Goal: Transaction & Acquisition: Purchase product/service

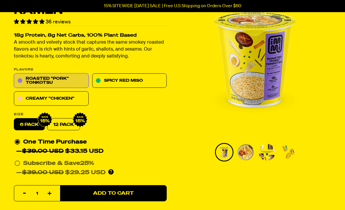
scroll to position [57, 0]
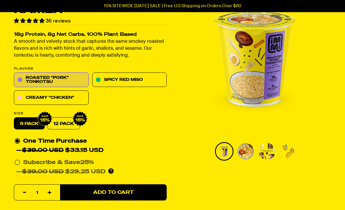
click at [24, 119] on label "6 pack" at bounding box center [29, 124] width 31 height 12
click at [14, 118] on input "6 pack" at bounding box center [14, 118] width 0 height 0
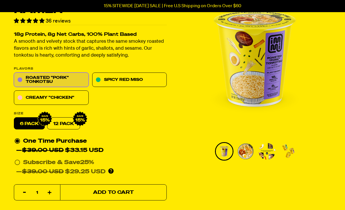
click at [82, 192] on button "Add to Cart" at bounding box center [113, 193] width 107 height 16
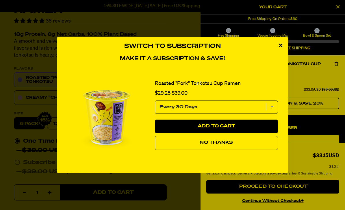
click at [276, 112] on select "Every 30 Days" at bounding box center [216, 107] width 123 height 13
click at [259, 150] on button "No Thanks" at bounding box center [216, 143] width 123 height 14
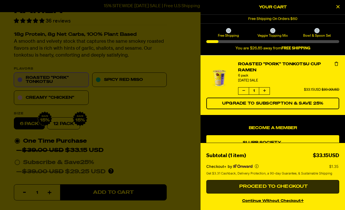
click at [310, 194] on button "Proceed to Checkout" at bounding box center [272, 187] width 133 height 14
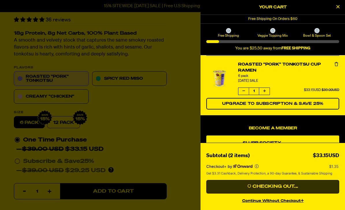
scroll to position [75, 0]
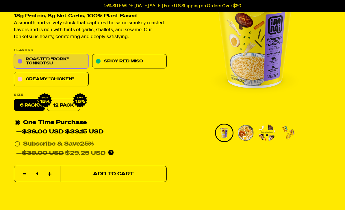
click at [103, 166] on button "Add to Cart" at bounding box center [113, 174] width 107 height 16
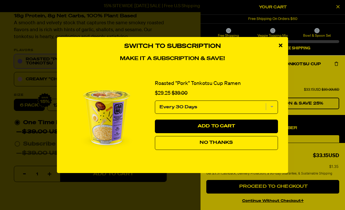
click at [197, 142] on button "No Thanks" at bounding box center [216, 143] width 123 height 14
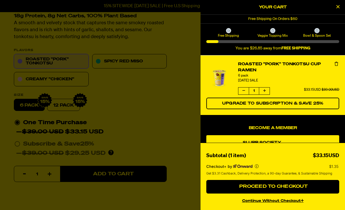
click at [61, 79] on div at bounding box center [172, 105] width 345 height 210
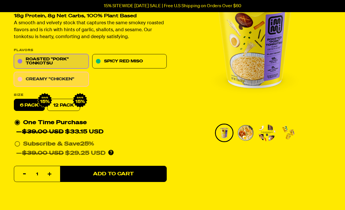
click at [70, 77] on link "Creamy "Chicken"" at bounding box center [51, 79] width 75 height 14
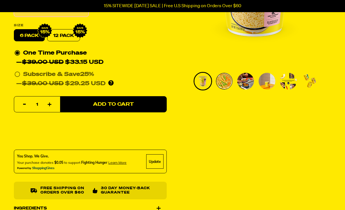
scroll to position [128, 0]
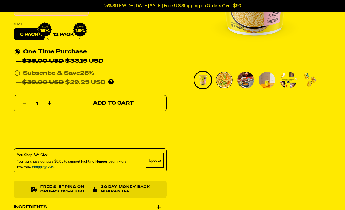
click at [139, 100] on button "Add to Cart" at bounding box center [113, 103] width 107 height 16
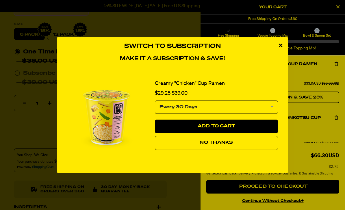
click at [257, 150] on button "No Thanks" at bounding box center [216, 143] width 123 height 14
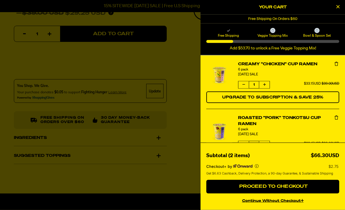
scroll to position [198, 0]
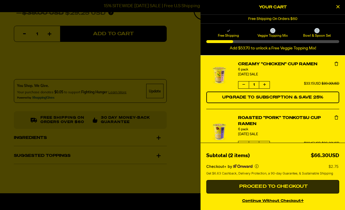
click at [296, 194] on button "Proceed to Checkout" at bounding box center [272, 187] width 133 height 14
